Goal: Navigation & Orientation: Find specific page/section

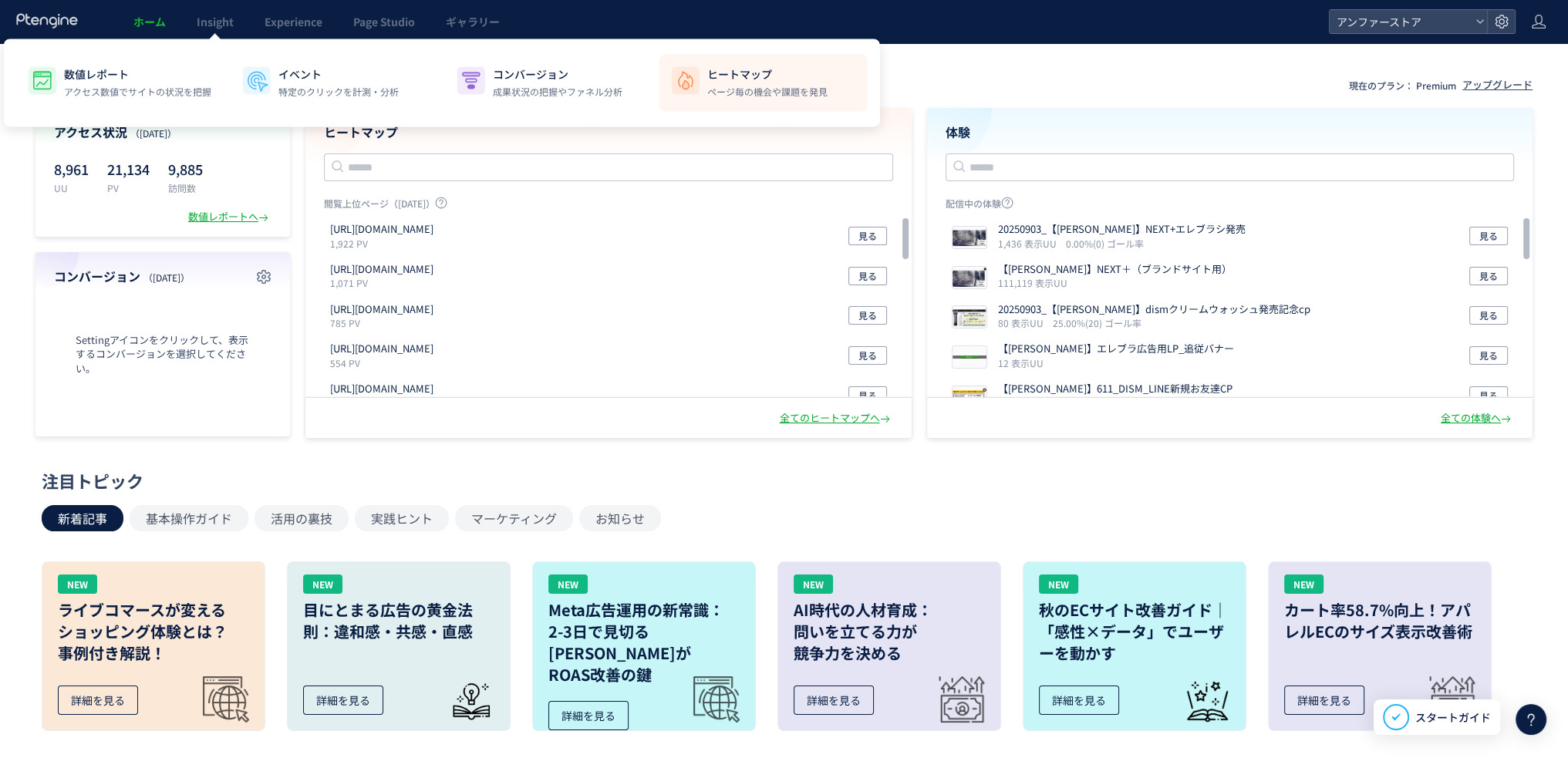
drag, startPoint x: 790, startPoint y: 77, endPoint x: 782, endPoint y: 77, distance: 8.0
click at [782, 77] on p "ヒートマップ" at bounding box center [767, 73] width 121 height 15
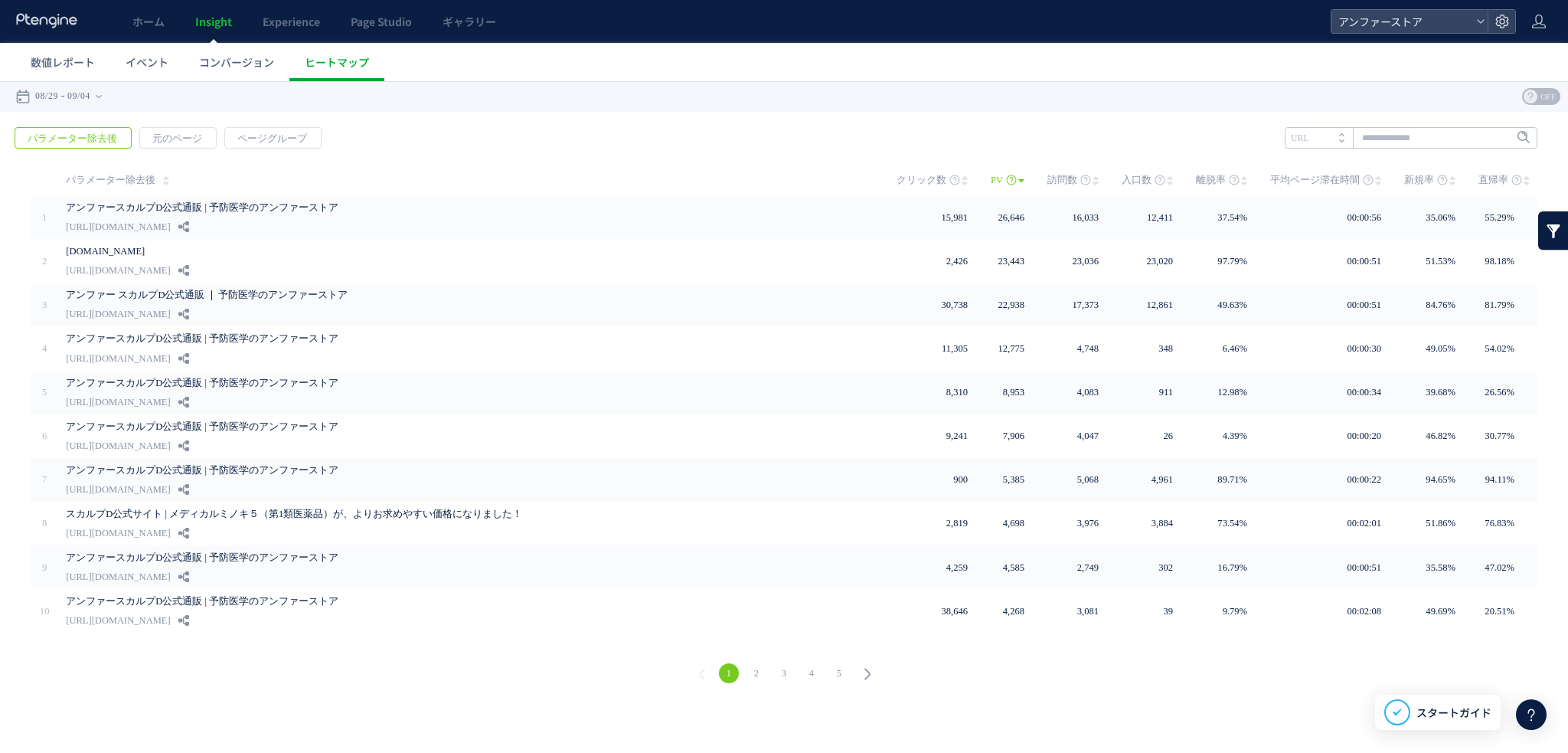
click at [751, 664] on link "2" at bounding box center [756, 673] width 20 height 20
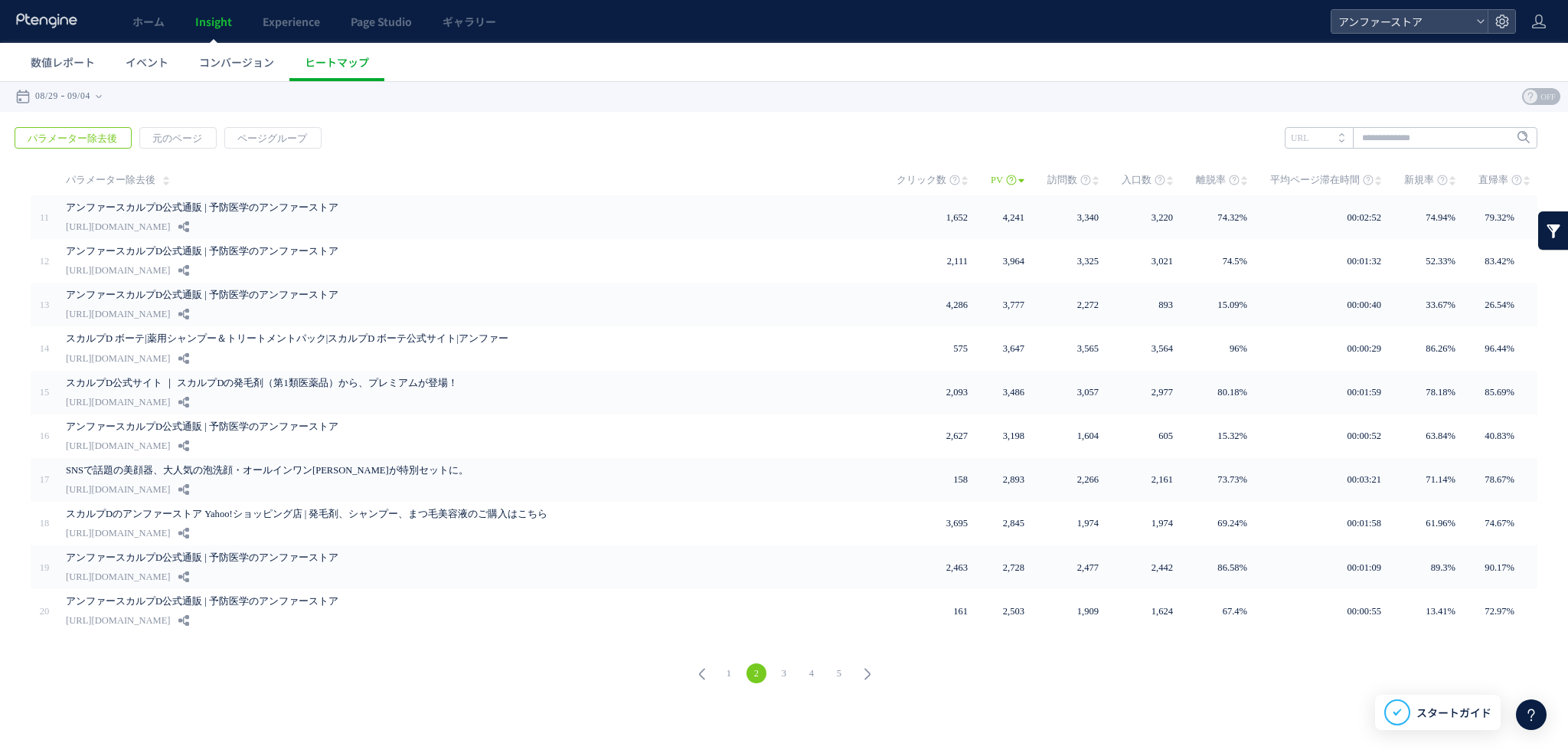
click at [726, 666] on link "1" at bounding box center [728, 673] width 20 height 20
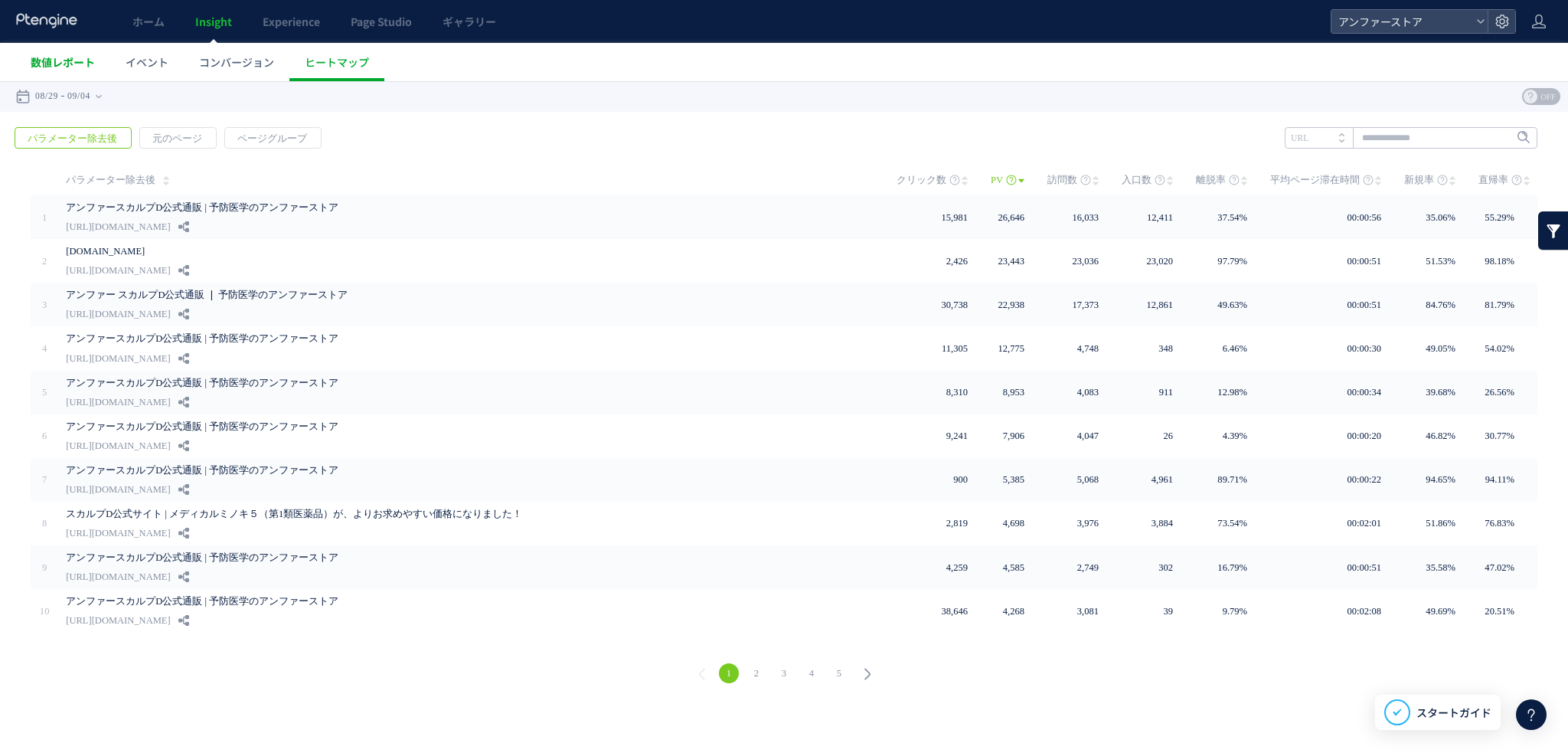
click at [73, 52] on link "数値レポート" at bounding box center [63, 62] width 95 height 38
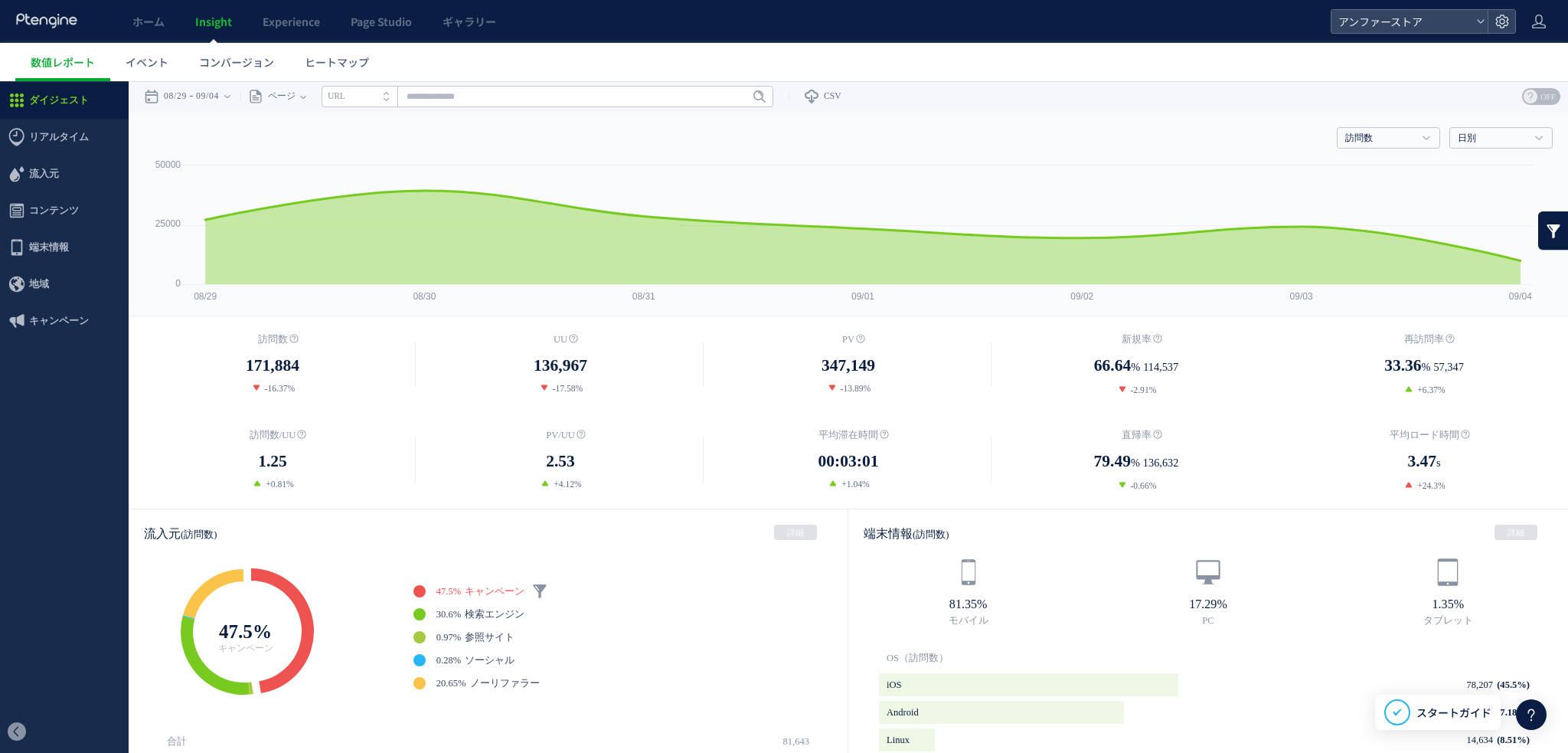
click at [58, 27] on icon at bounding box center [47, 20] width 63 height 15
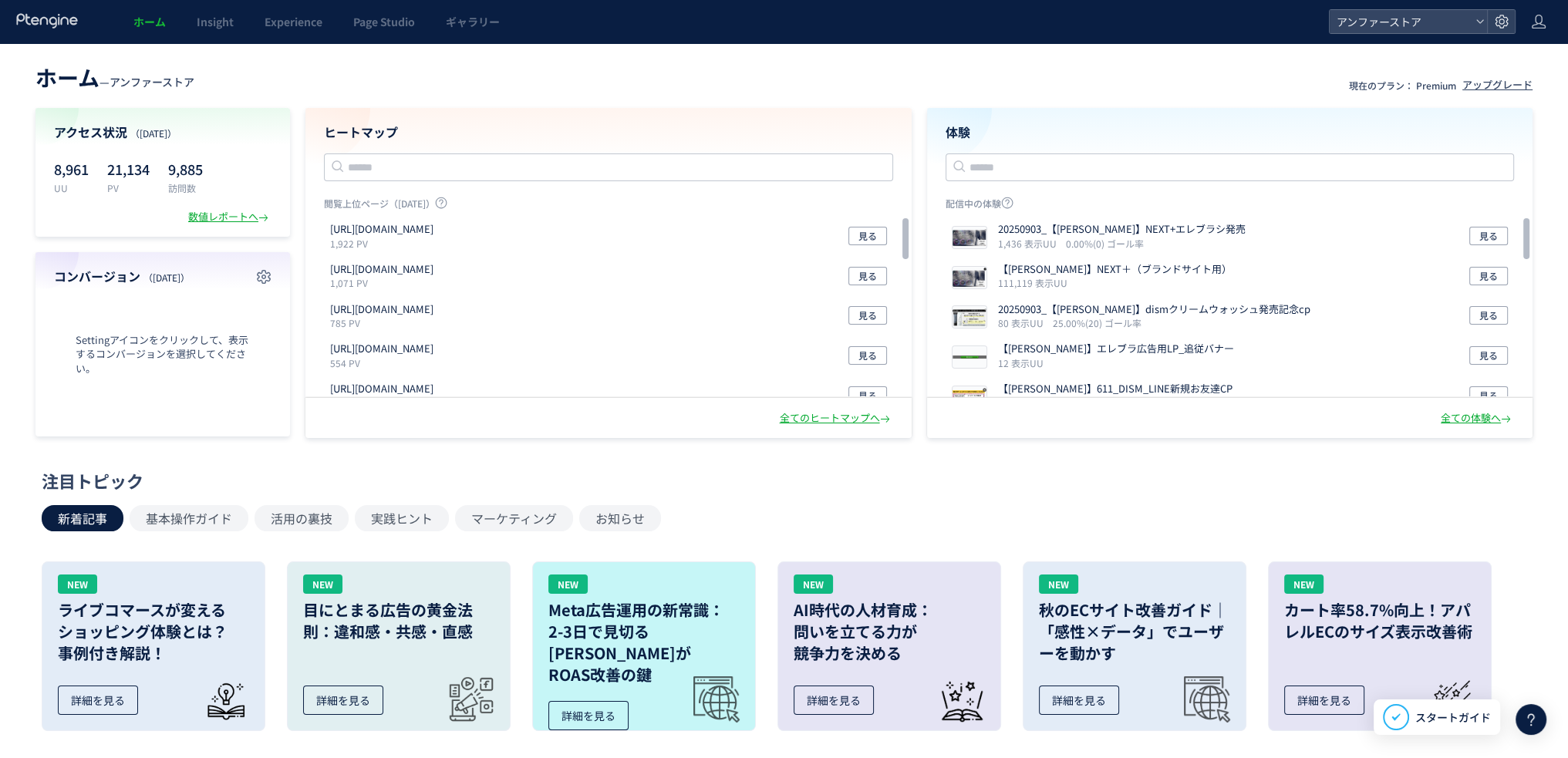
drag, startPoint x: 929, startPoint y: 3, endPoint x: 1198, endPoint y: 63, distance: 275.6
click at [1192, 73] on header "ホーム — アンファーストア 現在のプラン： Premium アップグレード" at bounding box center [783, 75] width 1497 height 34
